Goal: Find specific page/section: Find specific page/section

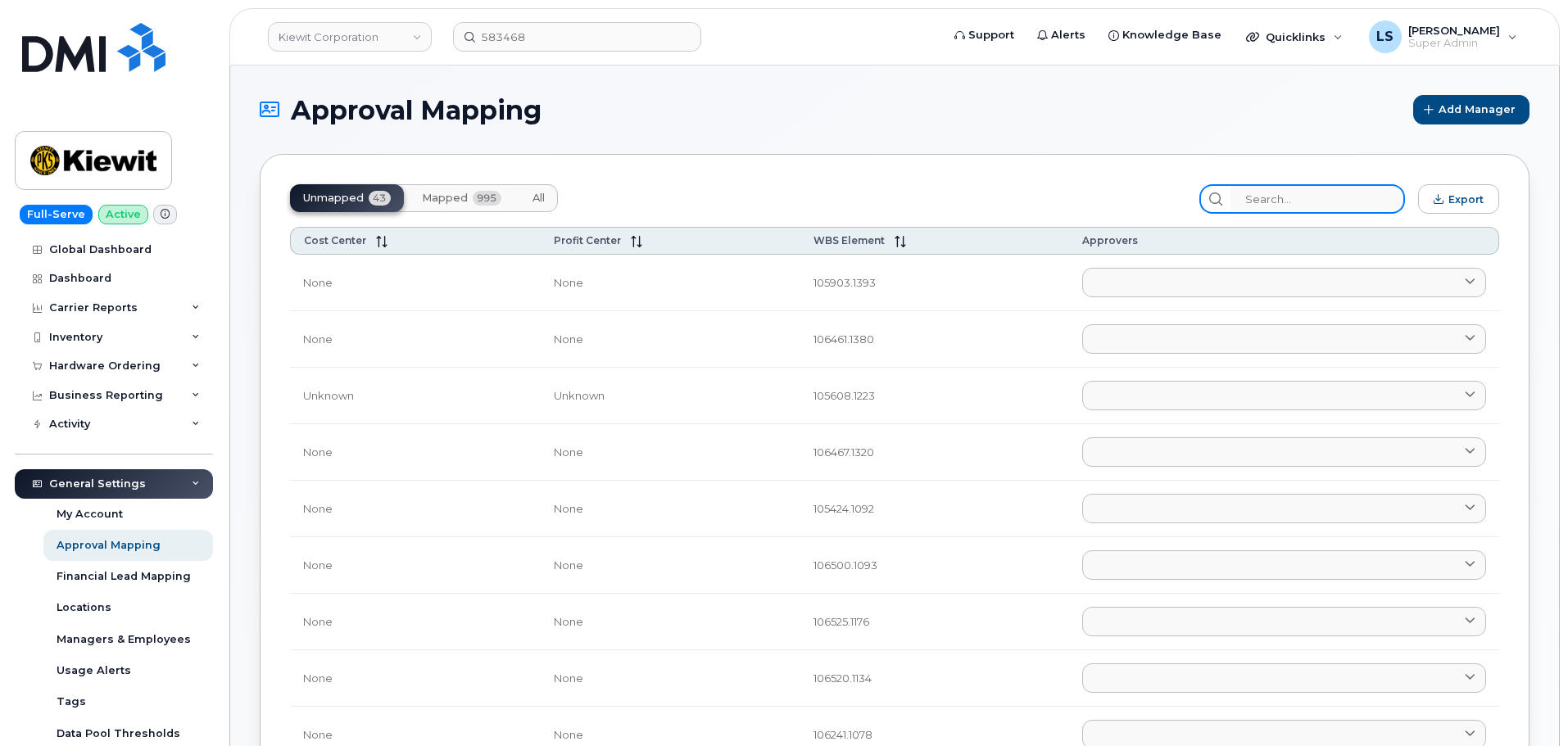
click at [1277, 199] on input "search" at bounding box center [1316, 199] width 174 height 29
paste input "106486"
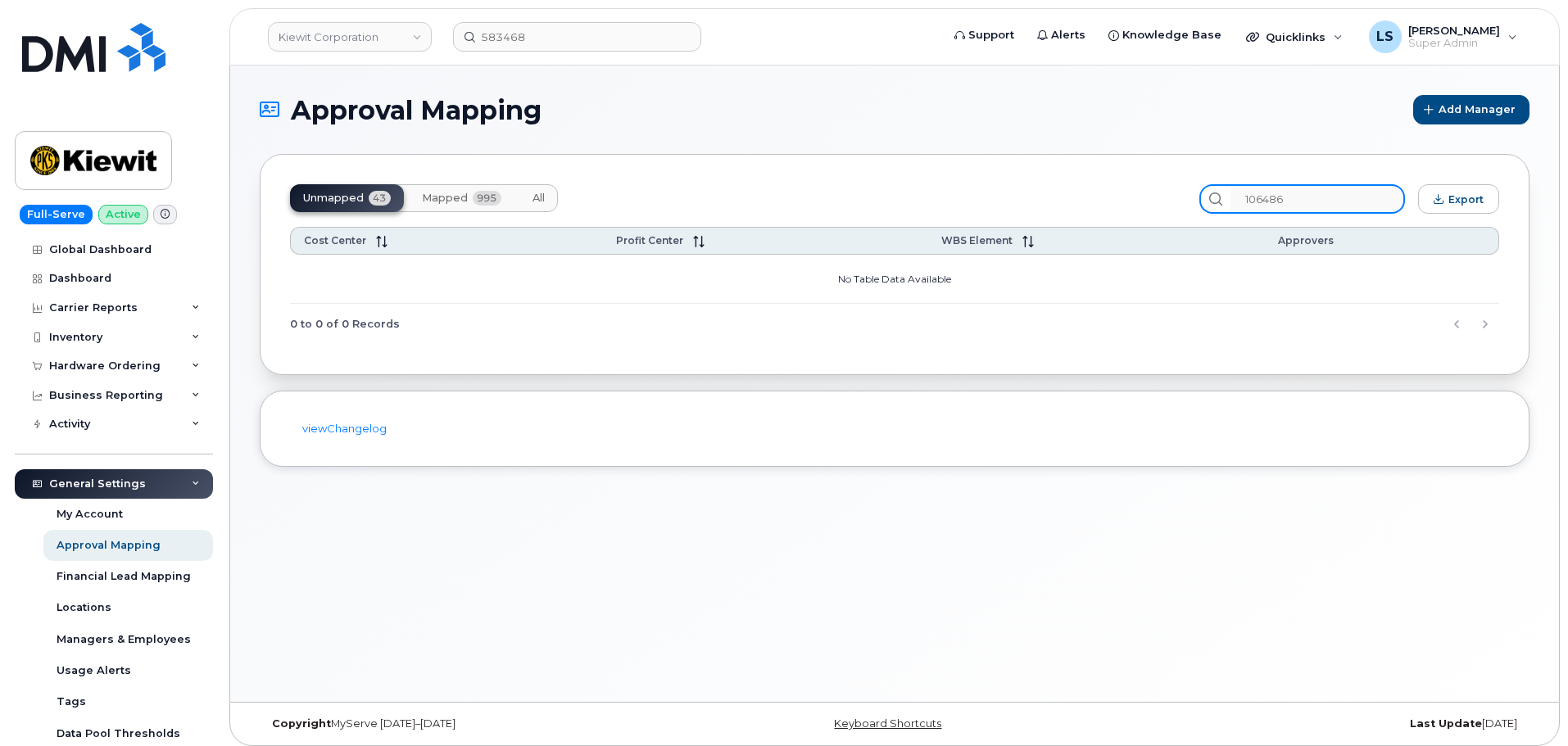
type input "106486"
click at [523, 201] on button "All" at bounding box center [538, 199] width 39 height 28
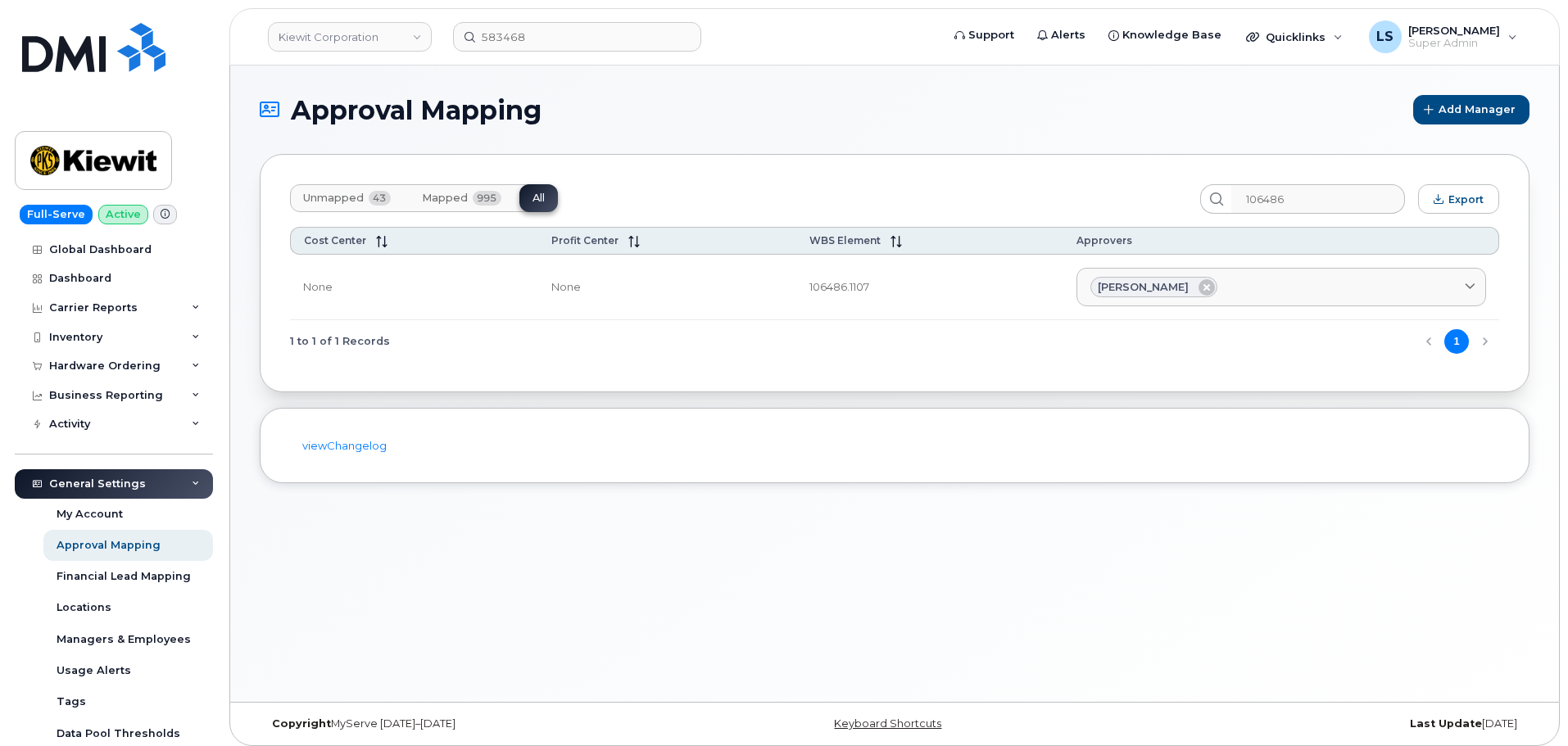
click at [853, 289] on td "106486.1107" at bounding box center [929, 287] width 267 height 66
click at [896, 368] on div "Unmapped 43 Mapped 995 All 106486 Export Cost Center Profit Center WBS Element …" at bounding box center [894, 272] width 1269 height 238
click at [1344, 210] on input "106486" at bounding box center [1316, 199] width 174 height 29
click at [905, 300] on td "106486.1107" at bounding box center [929, 287] width 267 height 66
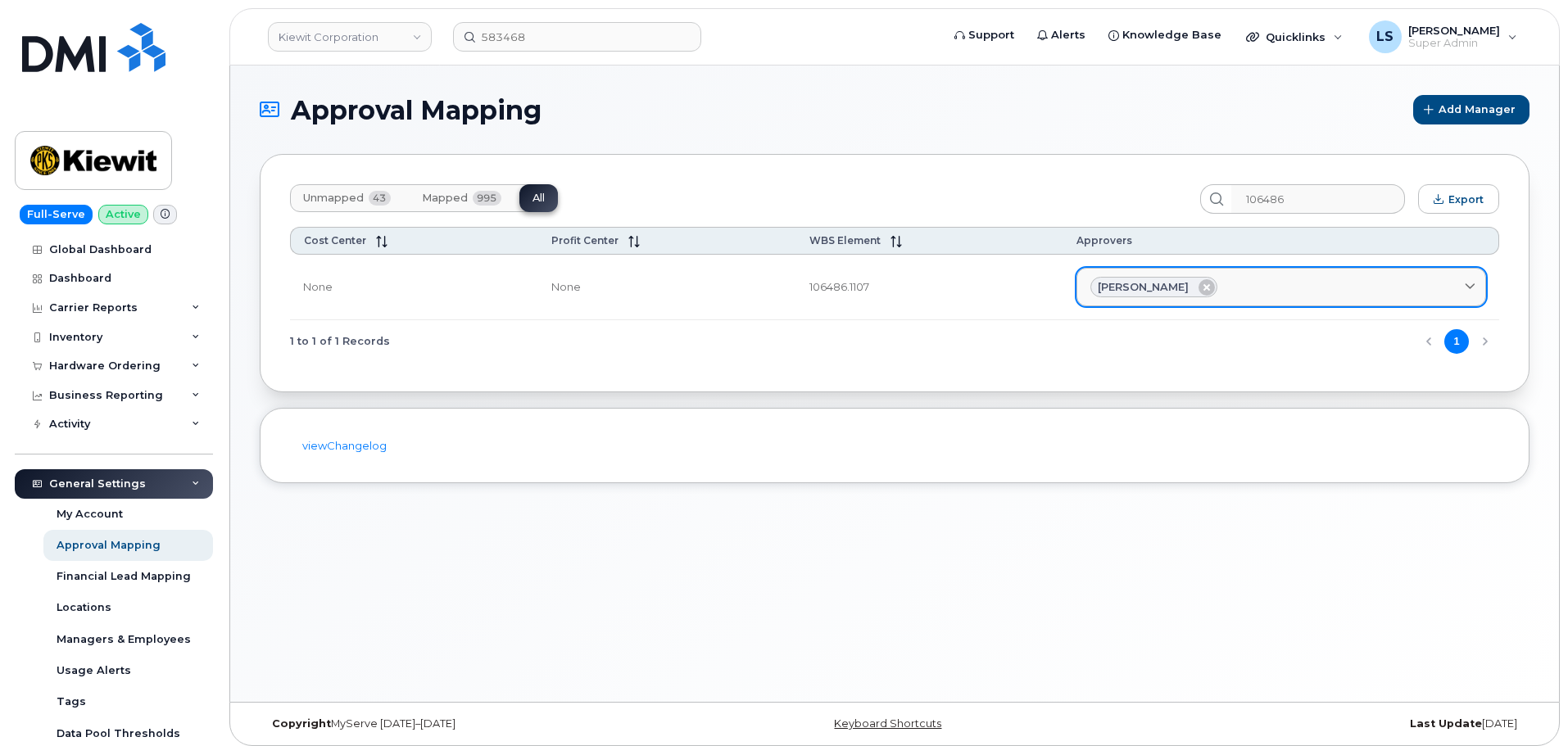
click at [1252, 292] on div "[PERSON_NAME]" at bounding box center [1281, 287] width 382 height 22
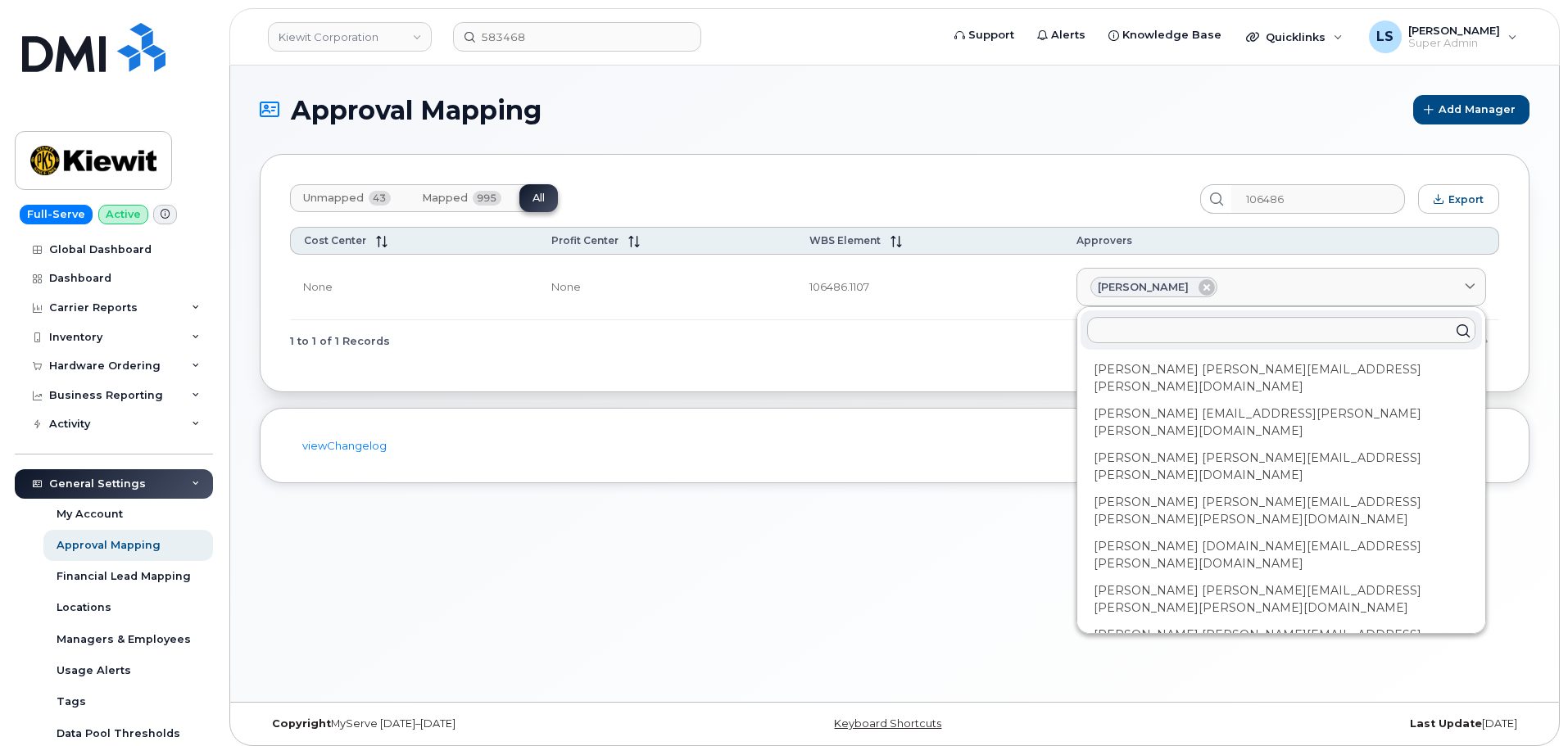
click at [819, 356] on div "1 to 1 of 1 Records 1" at bounding box center [894, 341] width 1209 height 41
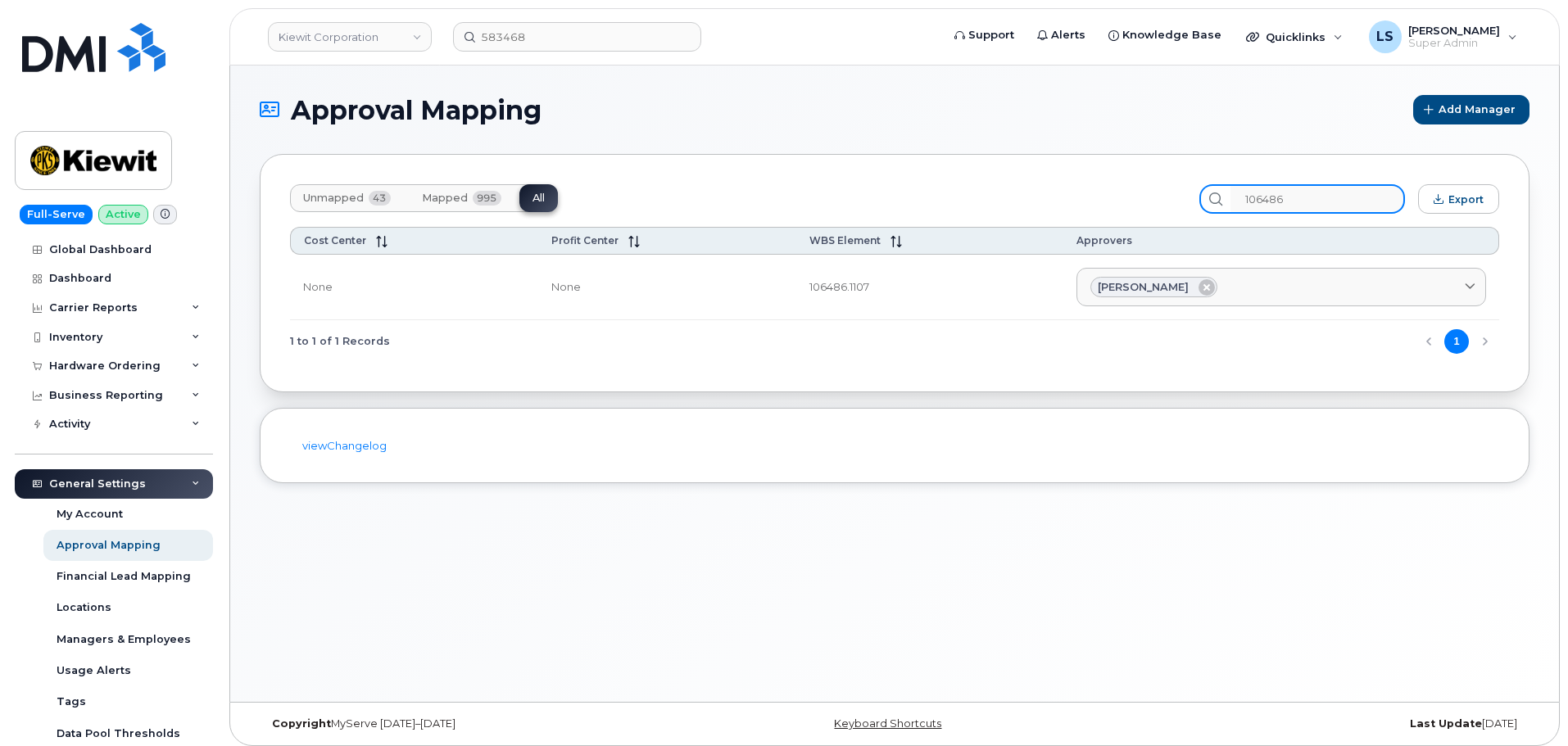
drag, startPoint x: 1230, startPoint y: 203, endPoint x: 1142, endPoint y: 208, distance: 88.1
click at [1142, 208] on div "Unmapped 43 Mapped 995 All 106486 Export" at bounding box center [894, 199] width 1209 height 29
drag, startPoint x: 869, startPoint y: 285, endPoint x: 814, endPoint y: 279, distance: 55.3
click at [814, 279] on td "106486.1107" at bounding box center [929, 287] width 267 height 66
click at [848, 322] on div "1 to 1 of 1 Records 1" at bounding box center [894, 341] width 1209 height 41
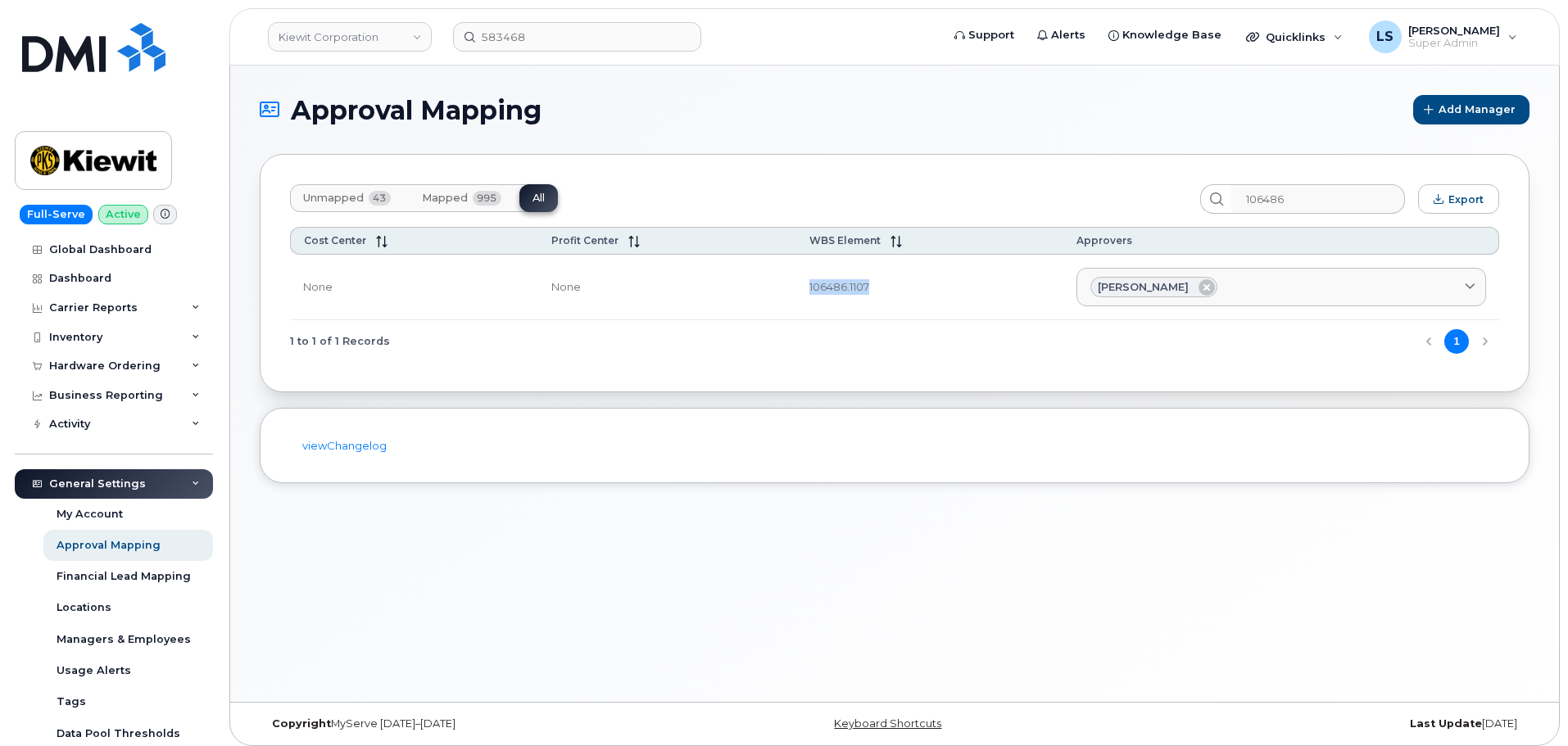
drag, startPoint x: 800, startPoint y: 284, endPoint x: 891, endPoint y: 300, distance: 92.4
click at [884, 297] on td "106486.1107" at bounding box center [929, 287] width 267 height 66
copy td "106486.1107"
